Goal: Find contact information: Find contact information

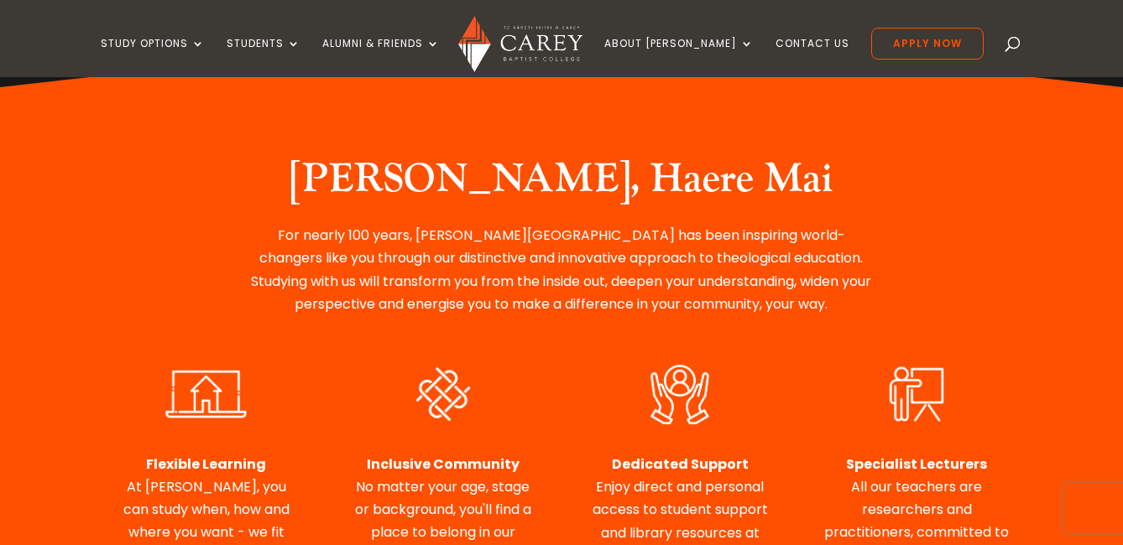
scroll to position [402, 0]
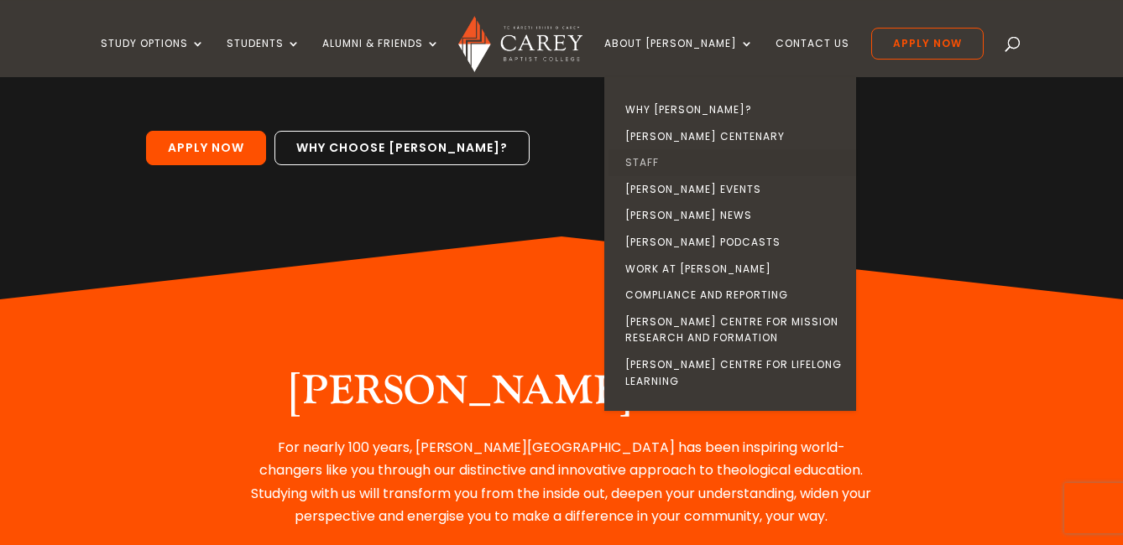
click at [677, 165] on link "Staff" at bounding box center [734, 162] width 252 height 27
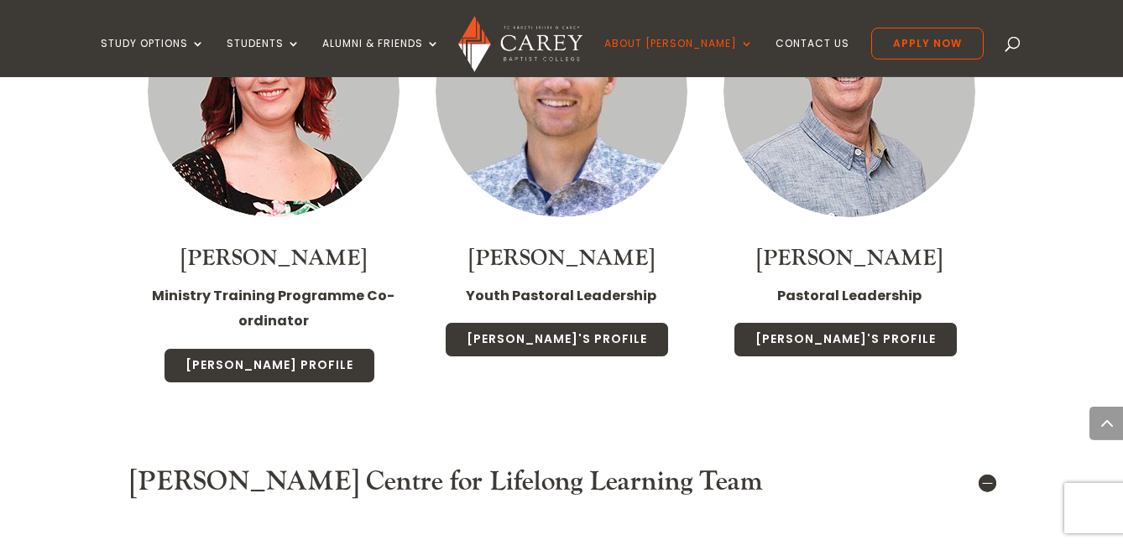
scroll to position [8896, 0]
